Goal: Communication & Community: Answer question/provide support

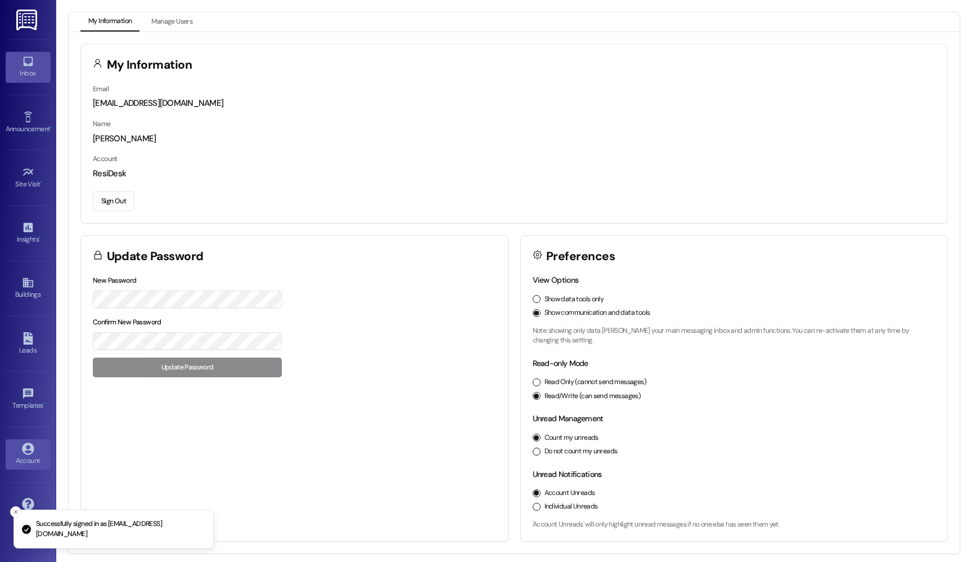
click at [16, 67] on link "Inbox" at bounding box center [28, 67] width 45 height 30
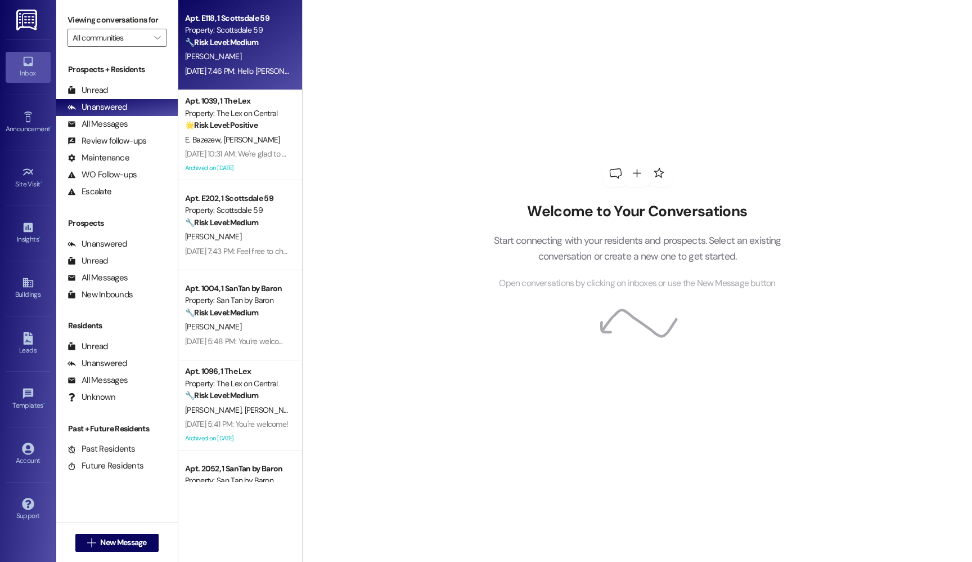
click at [226, 52] on div "[PERSON_NAME]" at bounding box center [237, 57] width 106 height 14
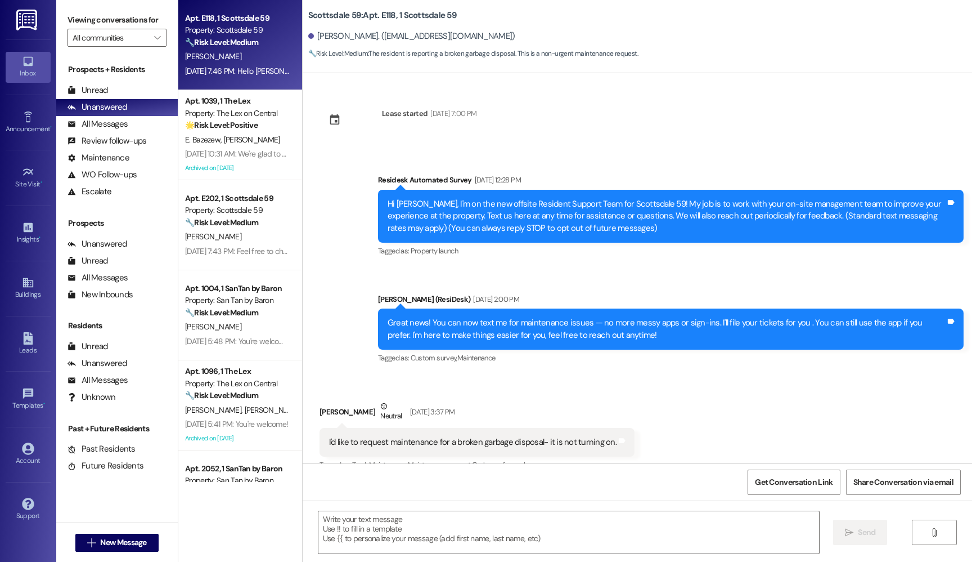
scroll to position [18, 0]
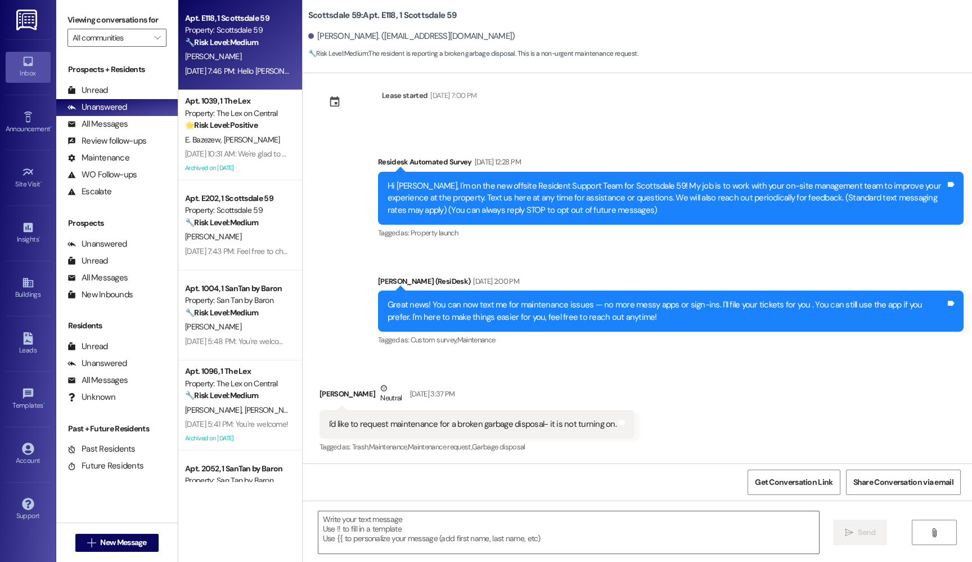
type textarea "Fetching suggested responses. Please feel free to read through the conversation…"
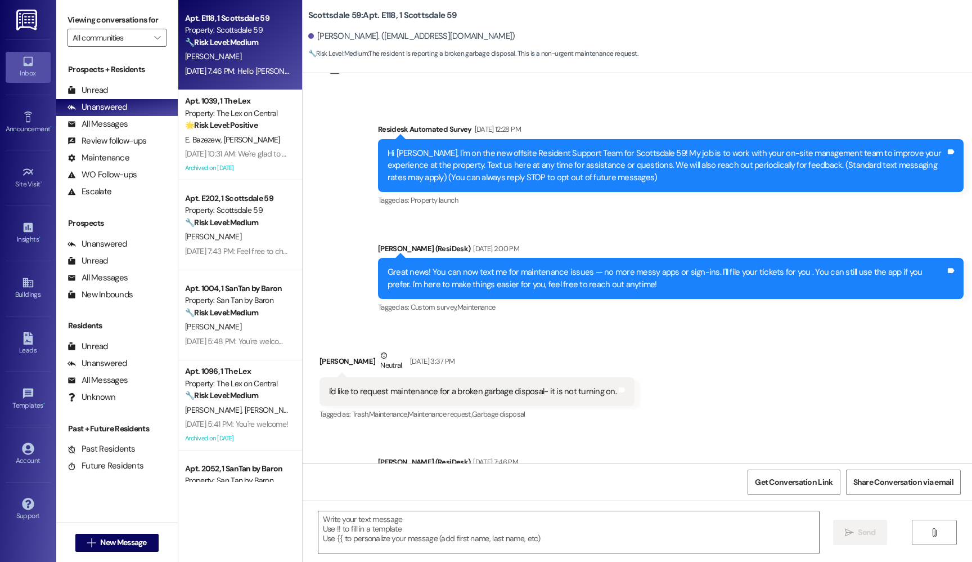
scroll to position [0, 0]
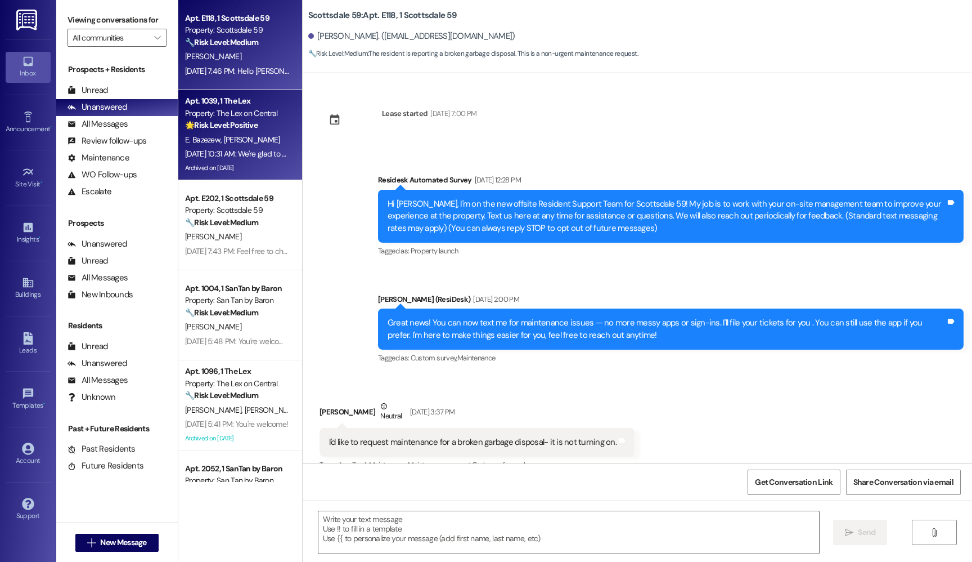
click at [210, 128] on strong "🌟 Risk Level: Positive" at bounding box center [221, 125] width 73 height 10
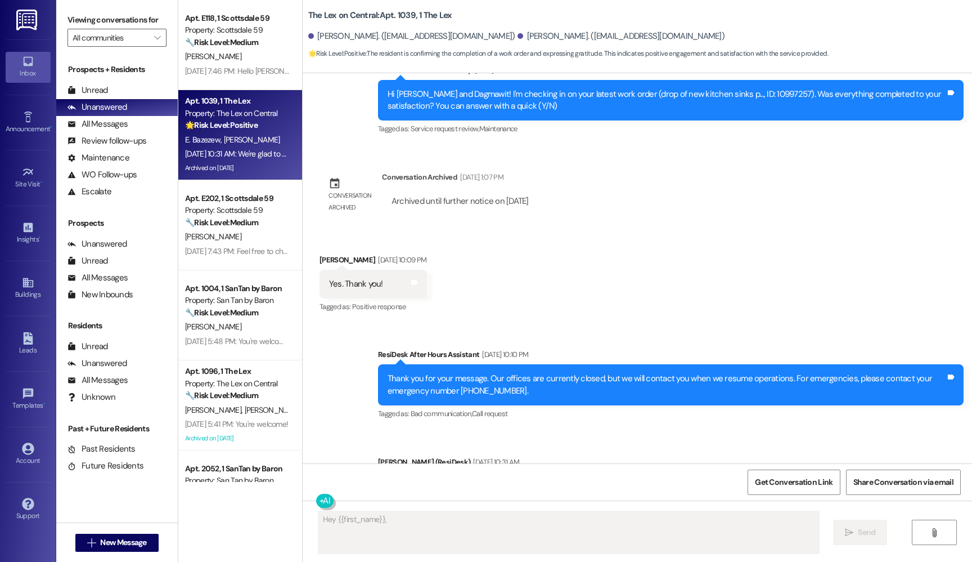
scroll to position [2121, 0]
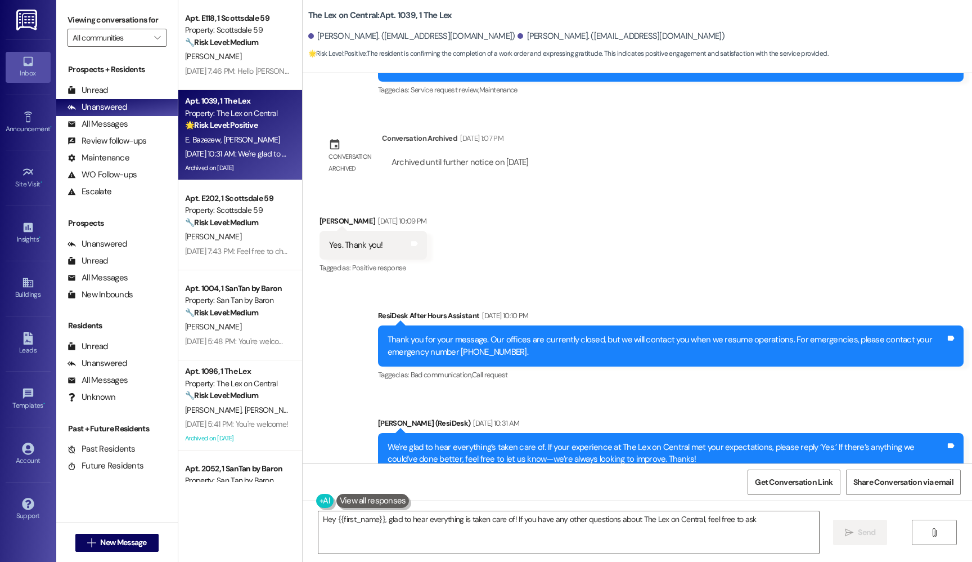
type textarea "Hey {{first_name}}, glad to hear everything is taken care of! If you have any o…"
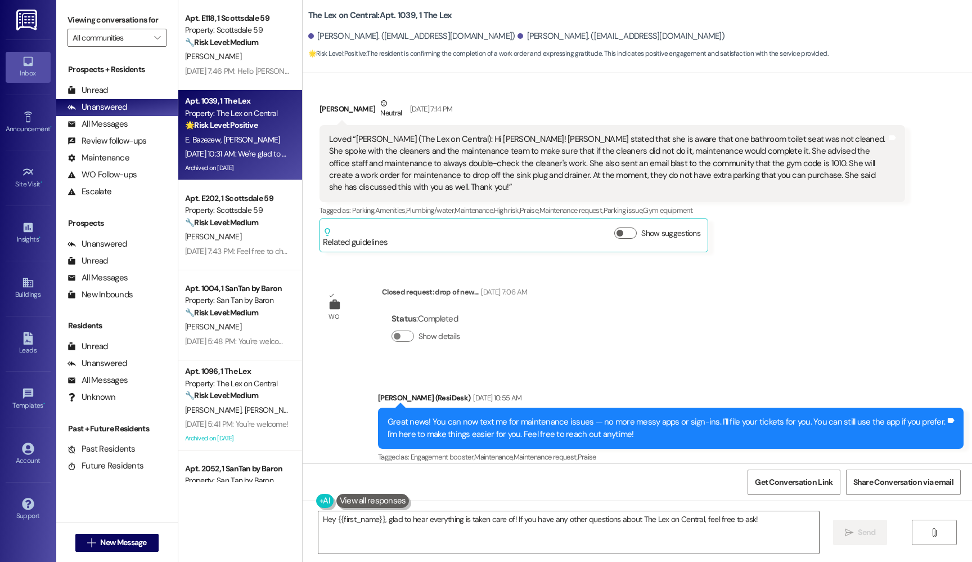
scroll to position [1575, 0]
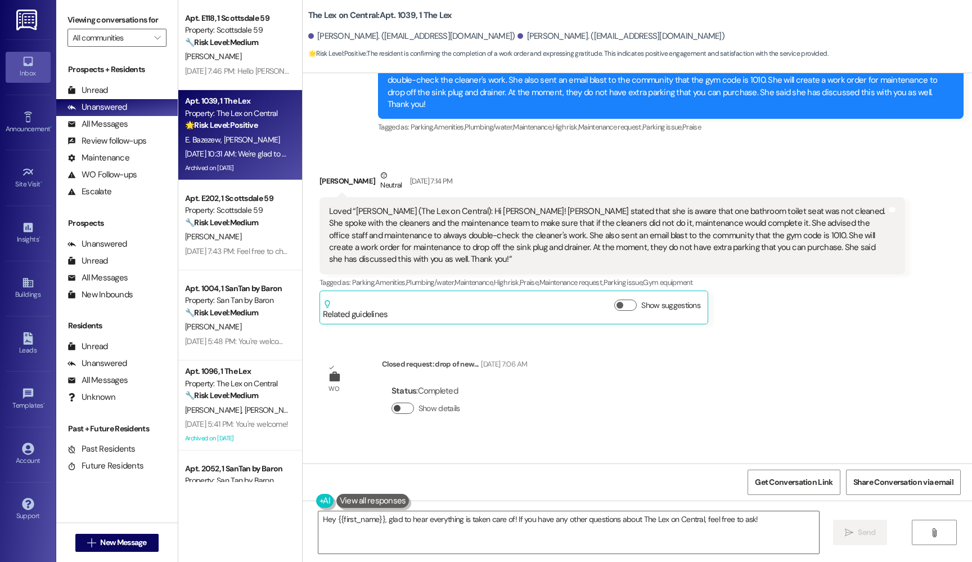
click at [395, 402] on button "Show details" at bounding box center [403, 407] width 23 height 11
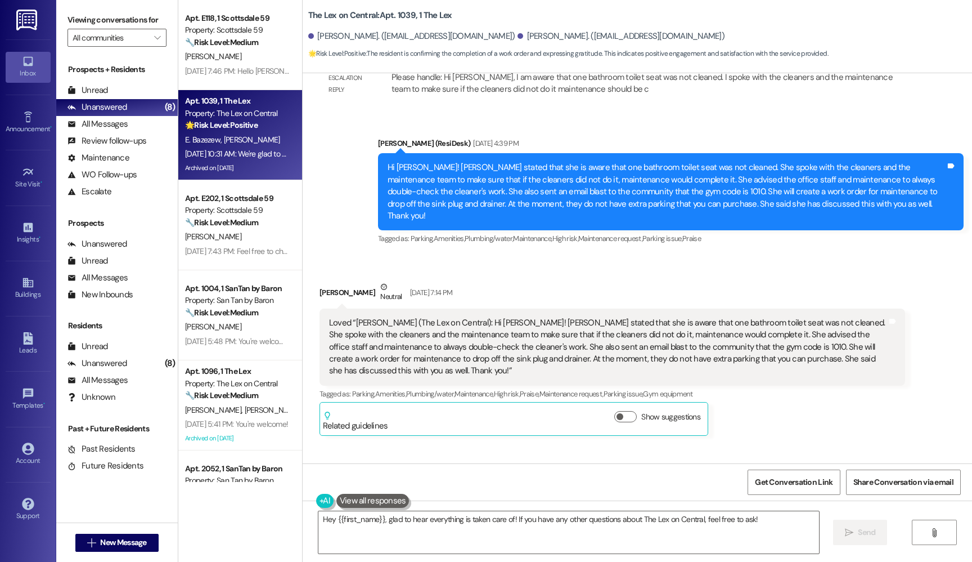
scroll to position [1474, 0]
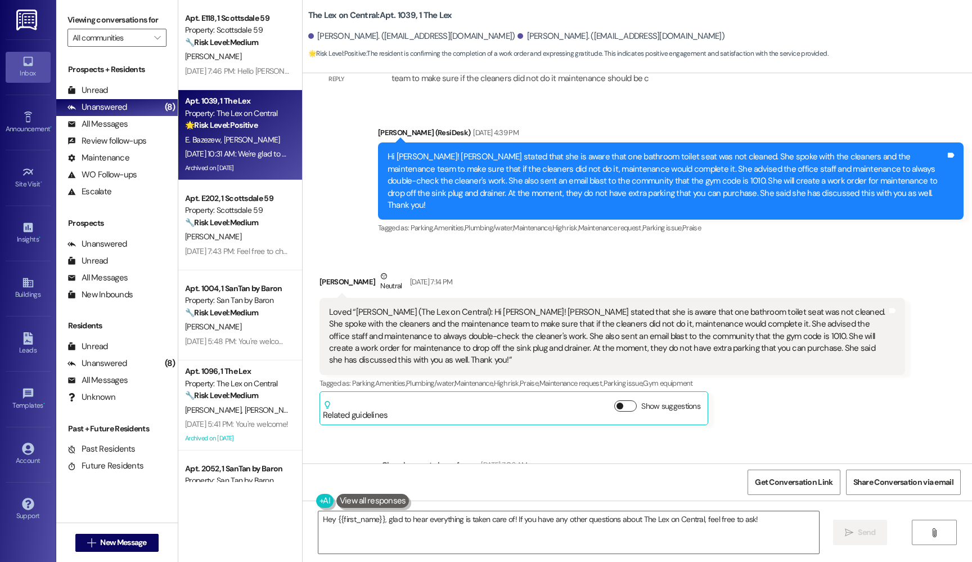
click at [617, 402] on span "button" at bounding box center [620, 405] width 7 height 7
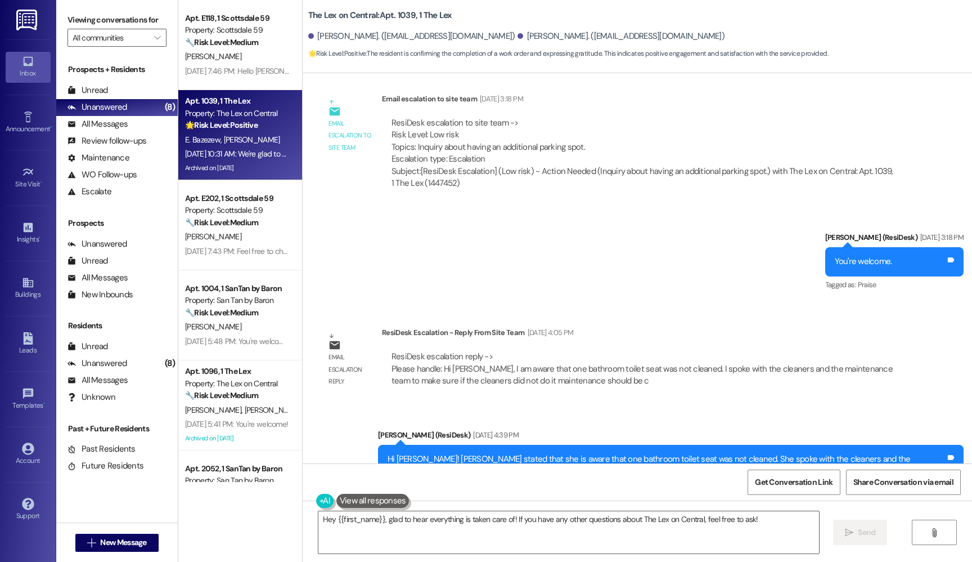
scroll to position [1177, 0]
